Goal: Task Accomplishment & Management: Use online tool/utility

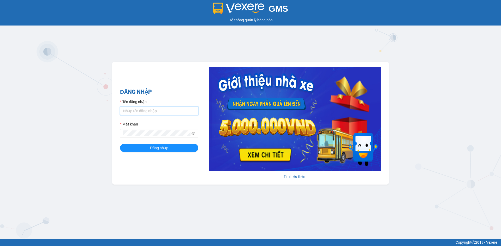
click at [131, 109] on input "Tên đăng nhập" at bounding box center [159, 111] width 78 height 8
type input "nguyenngoctuananh.vtp"
click at [120, 144] on button "Đăng nhập" at bounding box center [159, 148] width 78 height 8
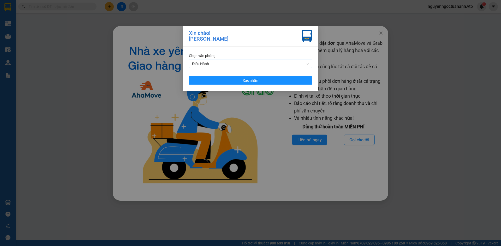
click at [285, 66] on span "Điều Hành" at bounding box center [250, 64] width 117 height 8
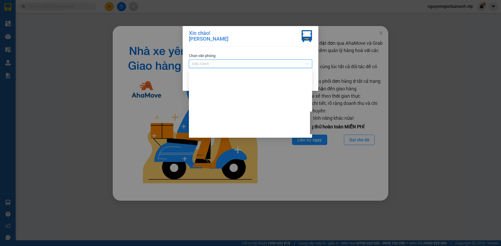
scroll to position [156, 0]
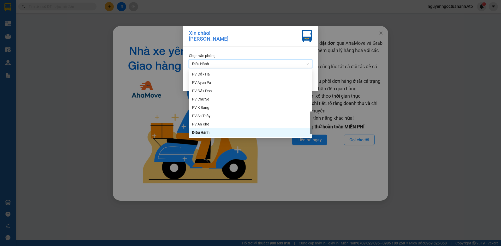
click at [285, 66] on span "Điều Hành" at bounding box center [250, 64] width 117 height 8
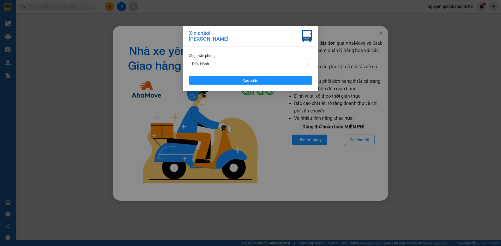
click at [276, 85] on div "Chọn văn phòng Điều Hành Xác nhận" at bounding box center [251, 69] width 136 height 44
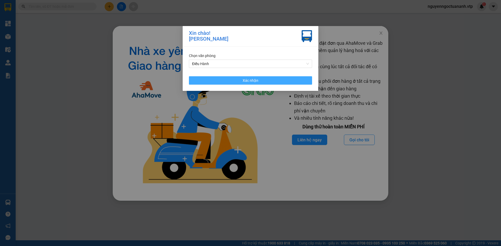
click at [276, 82] on button "Xác nhận" at bounding box center [250, 80] width 123 height 8
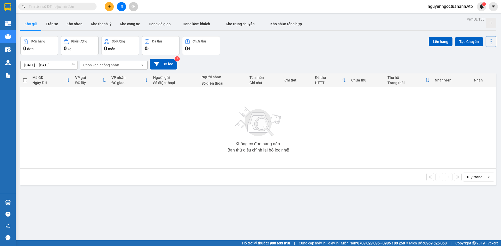
click at [59, 8] on input "text" at bounding box center [60, 7] width 62 height 6
paste input "0969482715"
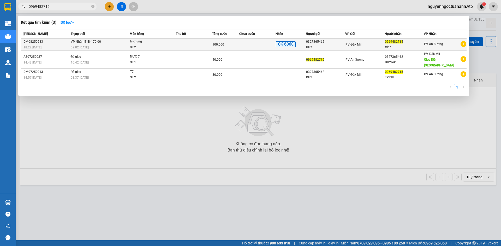
type input "0969482715"
click at [53, 45] on div "18:22 - 13/08" at bounding box center [46, 48] width 46 height 6
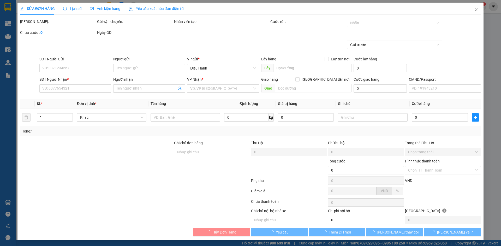
type input "0327365462"
type input "DUY"
type input "0969482715"
type input "trinh"
type input "ck 68-100k-13.08-18h22"
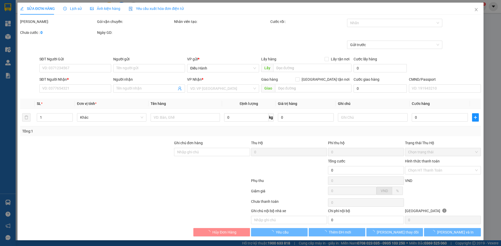
type input "100.000"
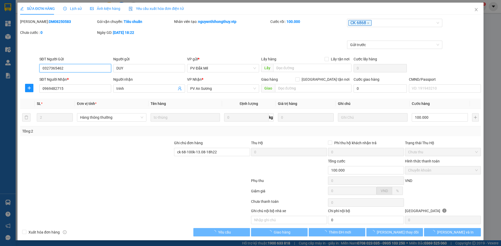
type input "5.000"
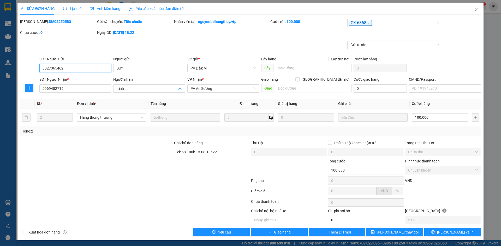
scroll to position [1, 0]
